Goal: Information Seeking & Learning: Learn about a topic

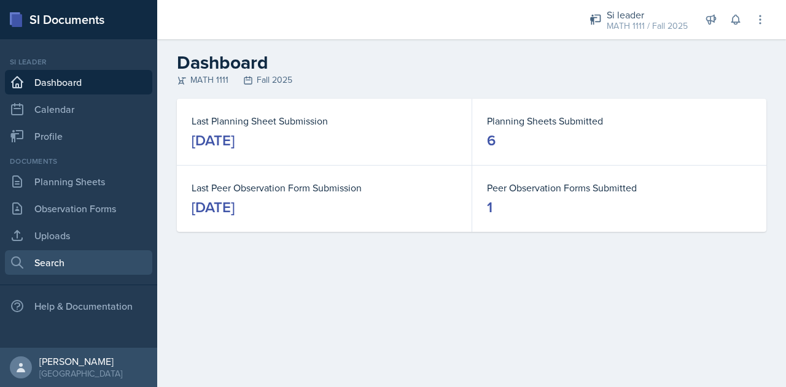
click at [44, 262] on link "Search" at bounding box center [78, 262] width 147 height 25
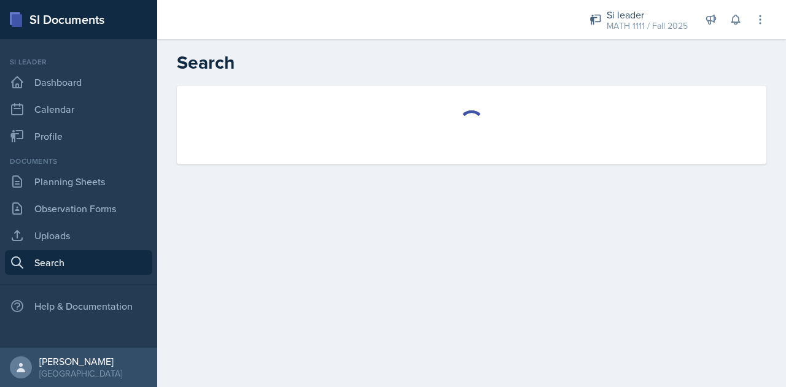
select select "all"
select select "1"
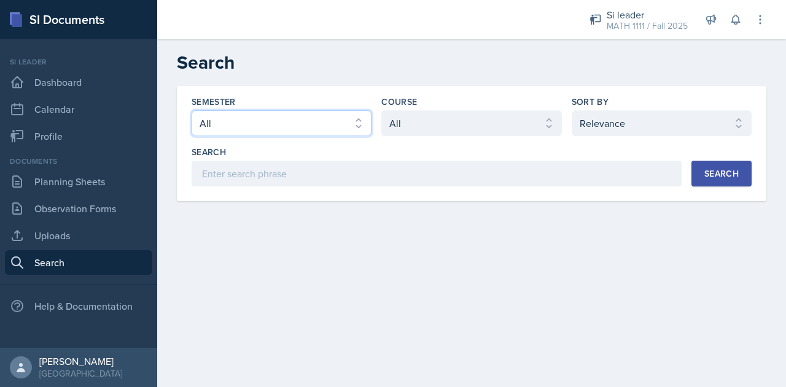
click at [266, 129] on select "Select semester All Fall 2025 Summer 2025 Spring 2025 Fall 2024 Summer 2024 Spr…" at bounding box center [282, 123] width 180 height 26
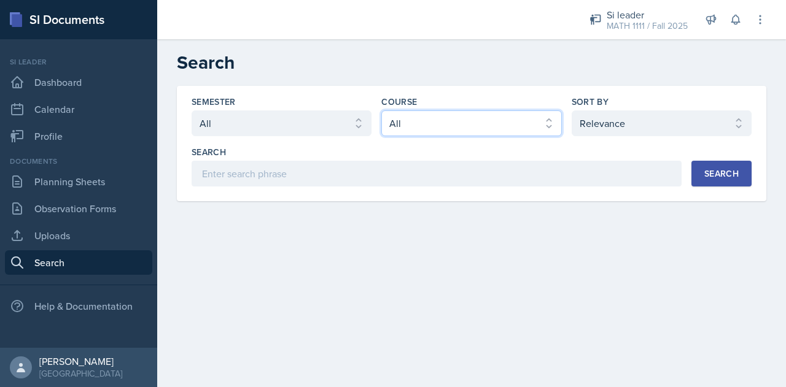
click at [400, 120] on select "Select course All ACCT 2101 ACCT 2102 ACCT 4050 ANTH 1102 ANTH 3301 ARCH 1000 A…" at bounding box center [471, 123] width 180 height 26
select select "eba8394b-6708-46b4-aadd-23307f960558"
click at [381, 110] on select "Select course All ACCT 2101 ACCT 2102 ACCT 4050 ANTH 1102 ANTH 3301 ARCH 1000 A…" at bounding box center [471, 123] width 180 height 26
click at [708, 176] on div "Search" at bounding box center [721, 174] width 34 height 10
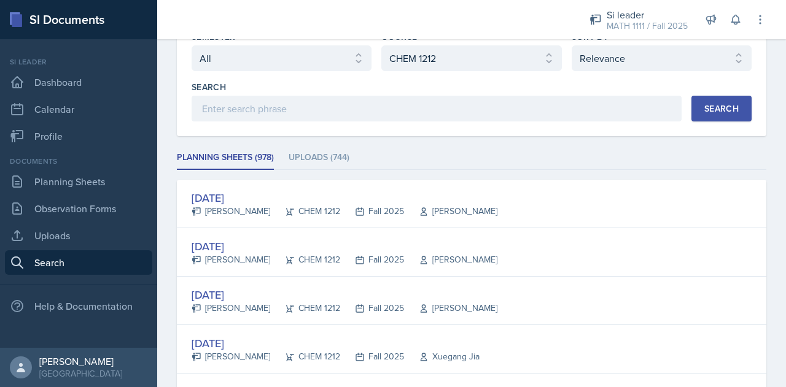
scroll to position [64, 0]
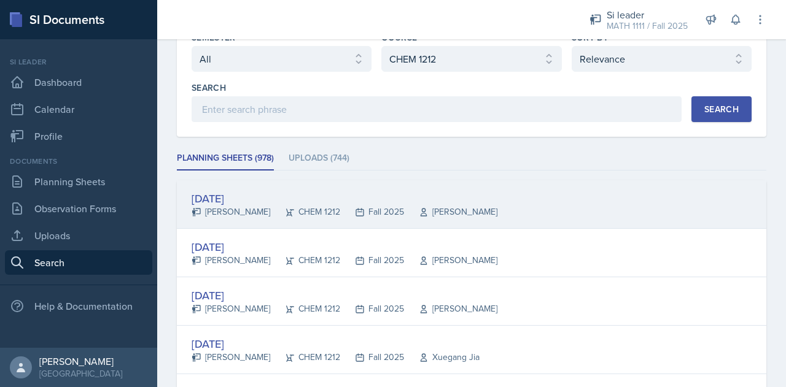
click at [247, 196] on div "[DATE]" at bounding box center [345, 198] width 306 height 17
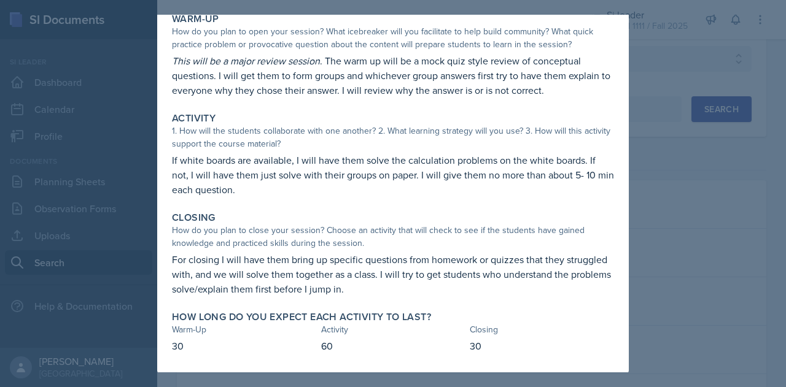
scroll to position [0, 0]
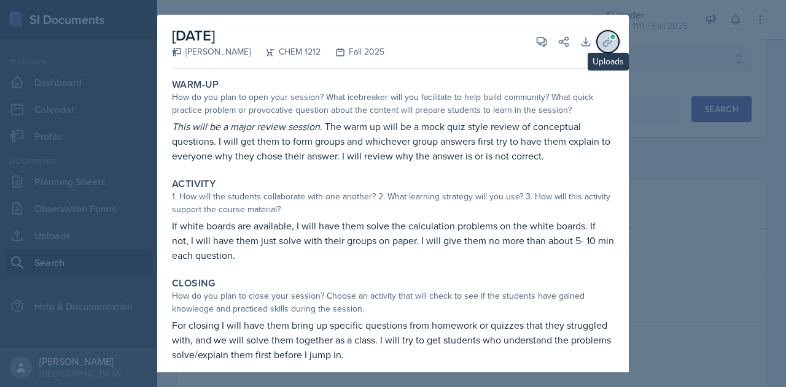
click at [602, 41] on icon at bounding box center [608, 42] width 12 height 12
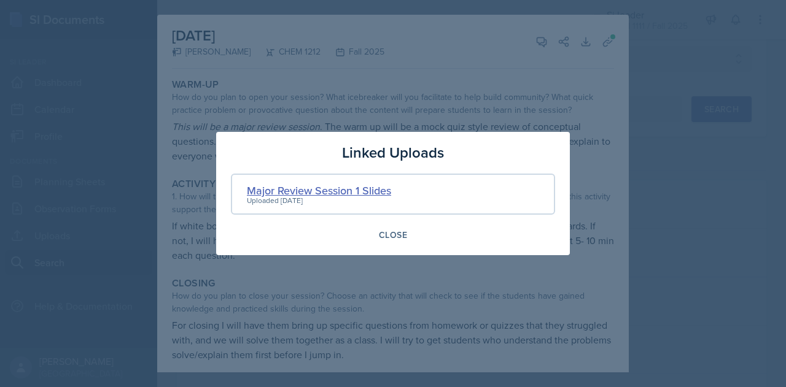
click at [368, 187] on div "Major Review Session 1 Slides" at bounding box center [319, 190] width 144 height 17
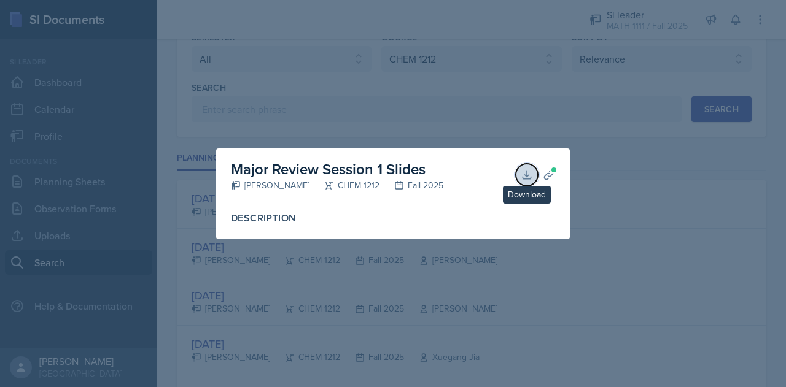
click at [527, 177] on icon at bounding box center [527, 175] width 12 height 12
click at [392, 114] on div at bounding box center [393, 193] width 786 height 387
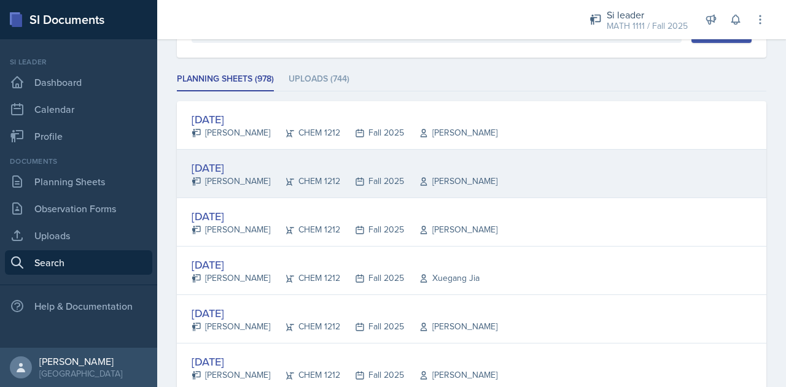
scroll to position [154, 0]
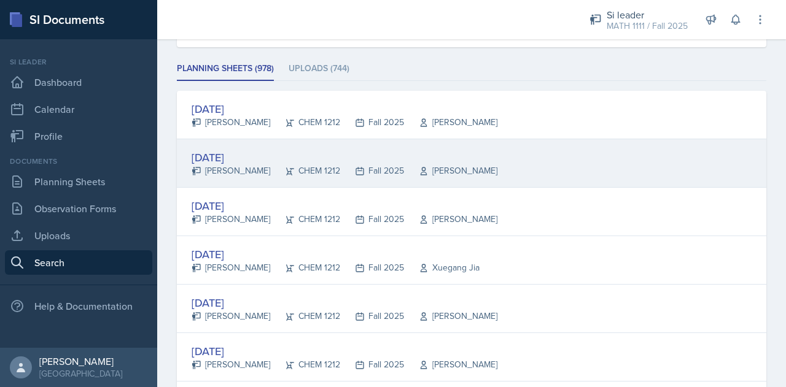
click at [246, 150] on div "[DATE]" at bounding box center [345, 157] width 306 height 17
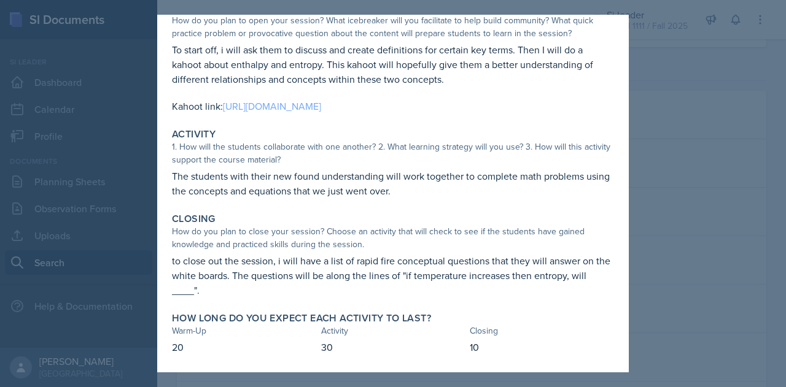
scroll to position [0, 0]
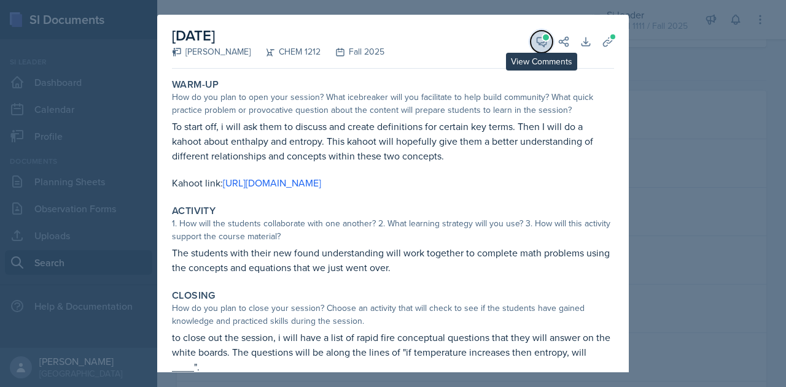
click at [537, 39] on icon at bounding box center [541, 41] width 9 height 9
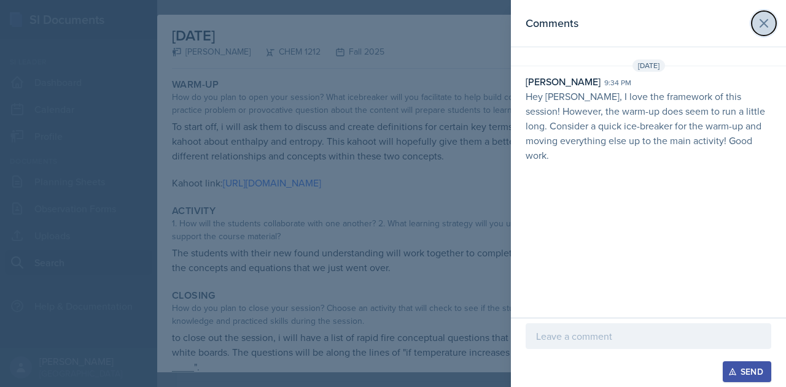
click at [763, 23] on icon at bounding box center [763, 23] width 7 height 7
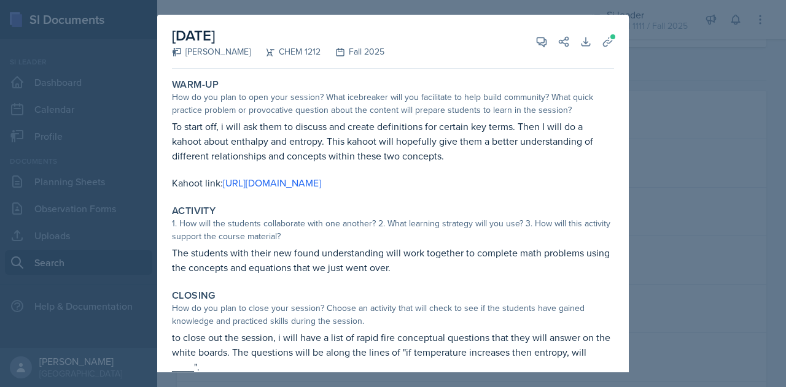
click at [665, 93] on div at bounding box center [393, 193] width 786 height 387
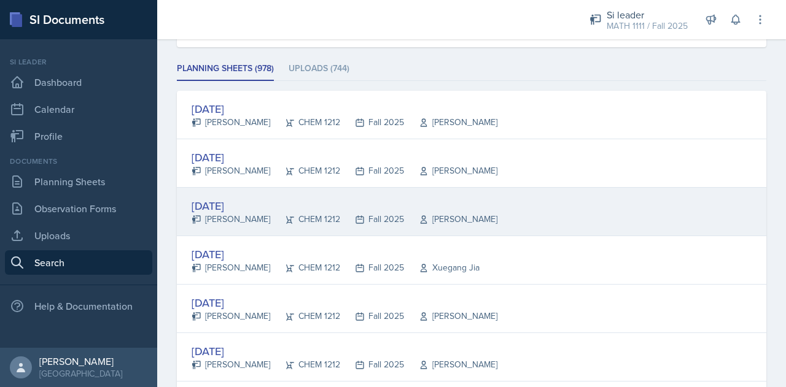
click at [254, 200] on div "[DATE]" at bounding box center [345, 206] width 306 height 17
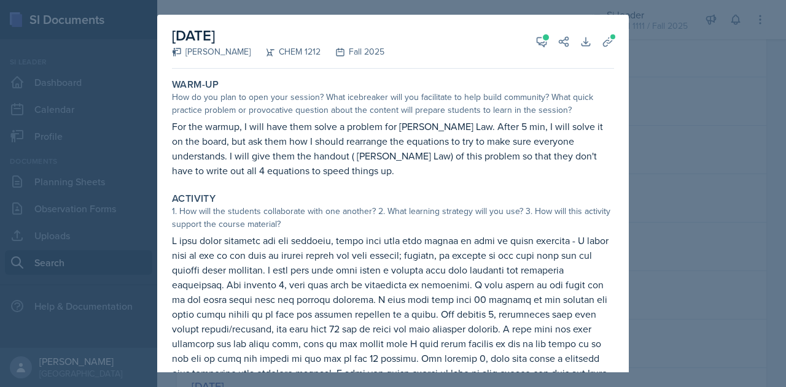
scroll to position [242, 0]
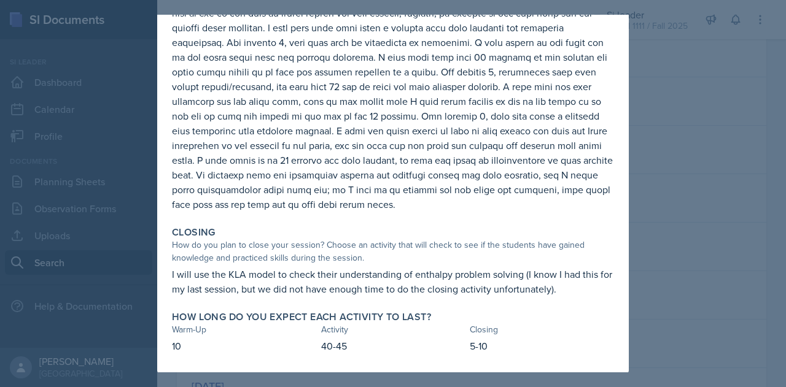
click at [656, 260] on div at bounding box center [393, 193] width 786 height 387
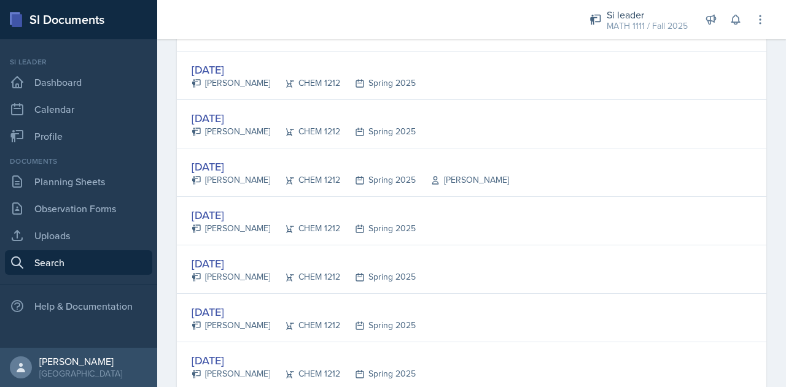
scroll to position [727, 0]
